Goal: Contribute content

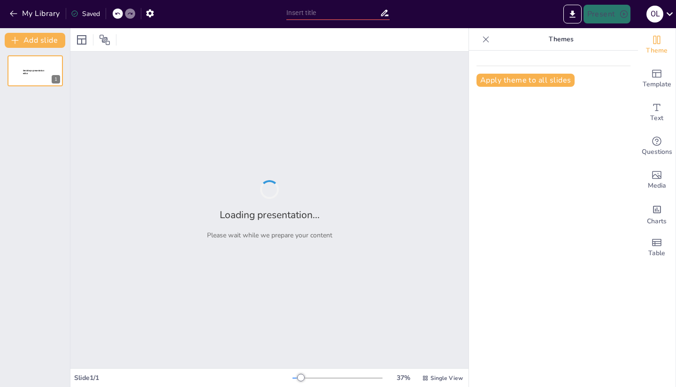
type input "Desarrollo de un Biodigestor Horizontal: Innovación en Energía Sostenible"
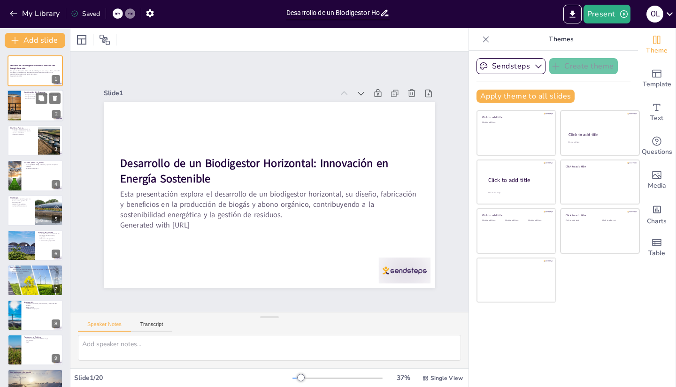
click at [32, 93] on p "Justificación del Proyecto" at bounding box center [42, 93] width 37 height 3
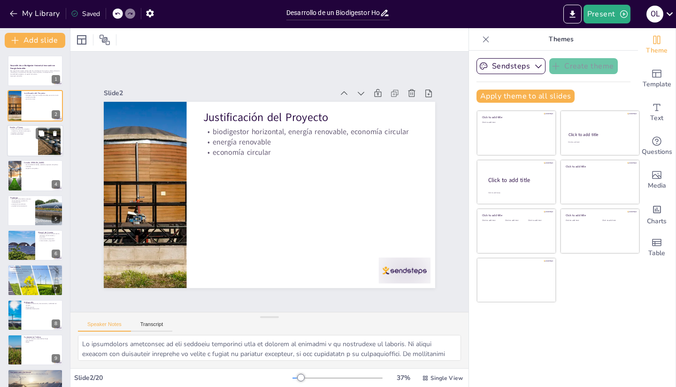
click at [25, 130] on p "planos de fabricación, esquemas cinemáticos, eficiencia del sistema" at bounding box center [22, 129] width 25 height 3
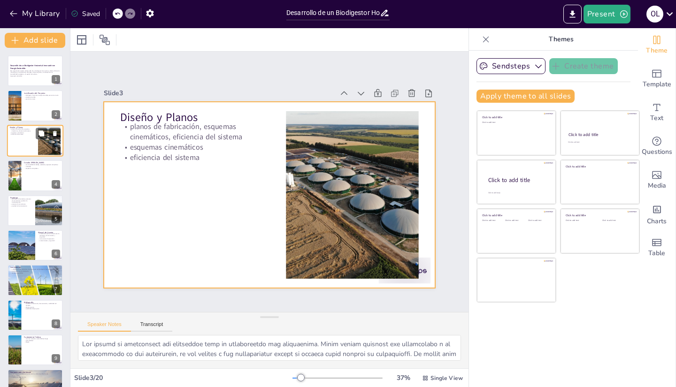
click at [25, 141] on div at bounding box center [35, 141] width 56 height 32
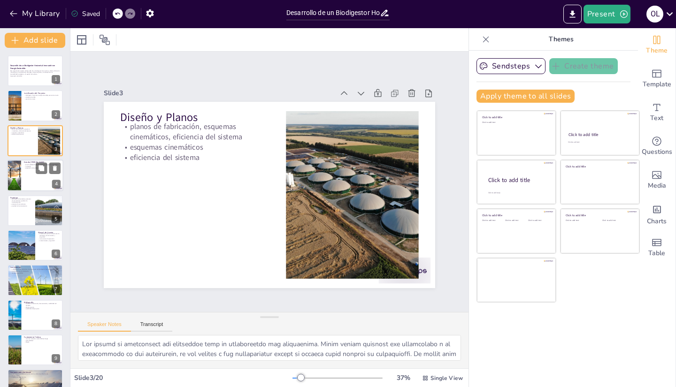
click at [21, 170] on div at bounding box center [35, 176] width 56 height 32
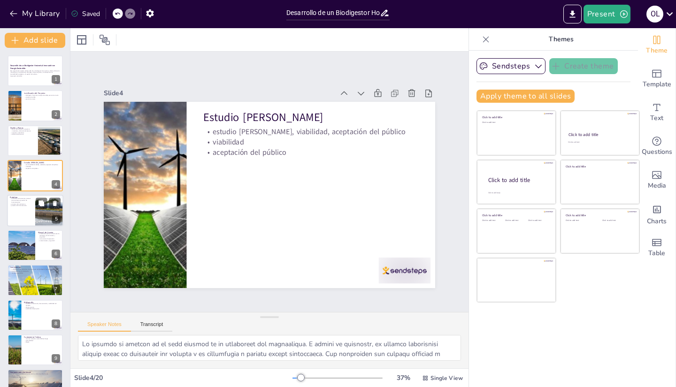
click at [22, 203] on p "procesos de manufactura" at bounding box center [21, 204] width 23 height 2
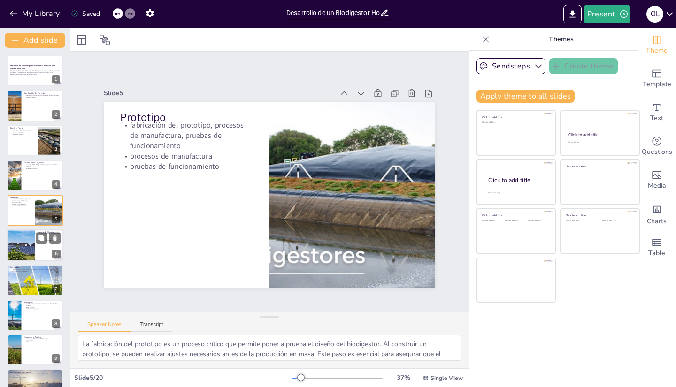
click at [20, 234] on div at bounding box center [21, 246] width 63 height 32
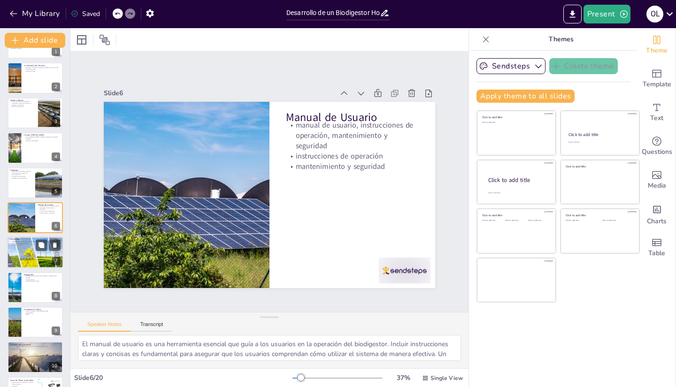
click at [14, 255] on div at bounding box center [34, 253] width 63 height 32
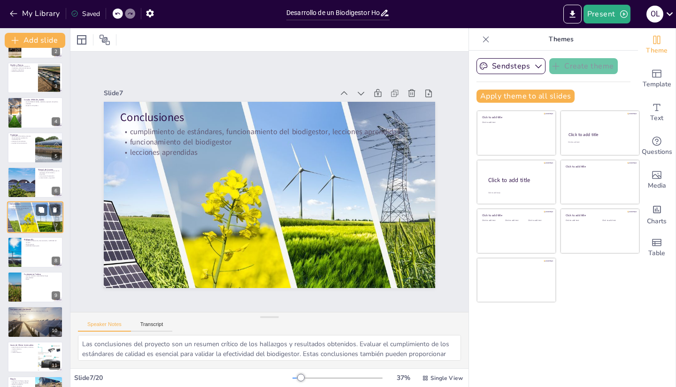
scroll to position [178, 0]
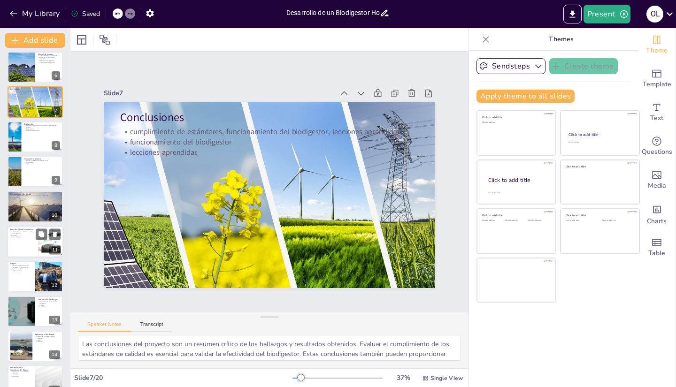
click at [17, 245] on div at bounding box center [35, 242] width 56 height 32
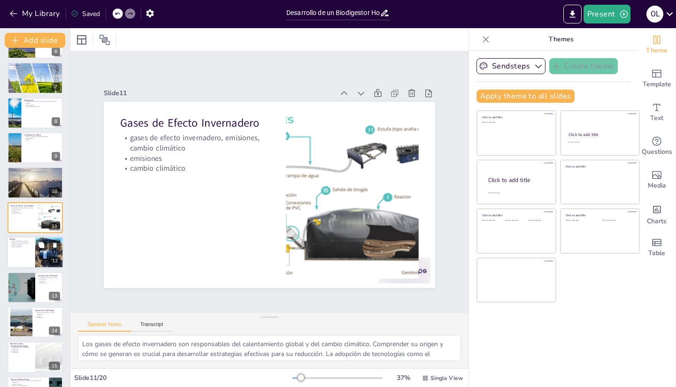
click at [17, 254] on div at bounding box center [35, 253] width 56 height 32
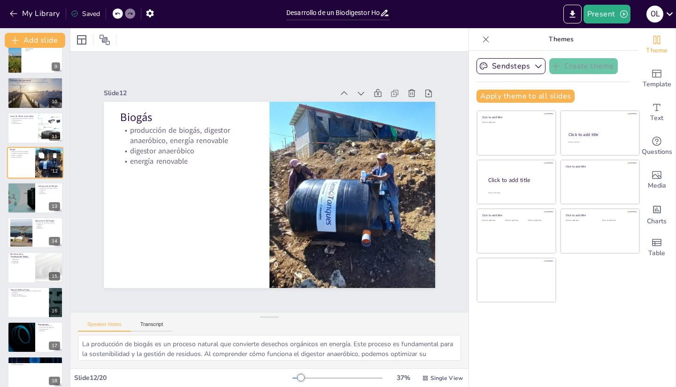
click at [17, 254] on p "Beneficios de la Tecnología del Biogás" at bounding box center [21, 255] width 22 height 5
type textarea "Lor ipsumdolor si am consectetu adi elitse doe tempori u laboree dolorema aliqu…"
